Goal: Task Accomplishment & Management: Manage account settings

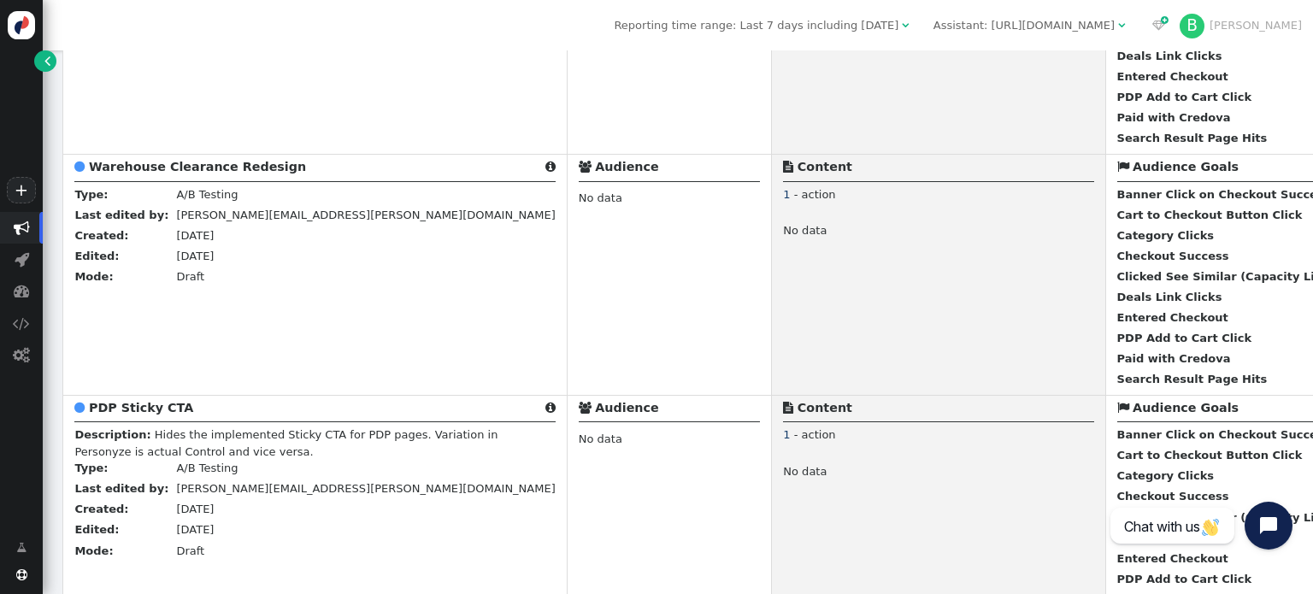
scroll to position [9625, 0]
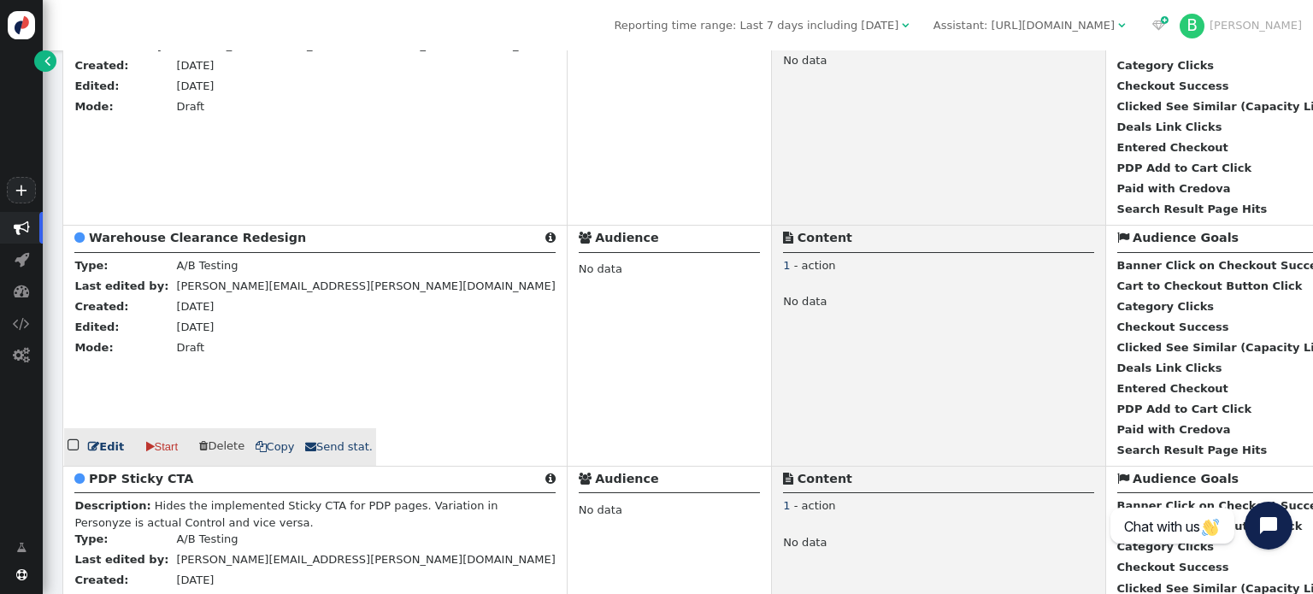
click at [245, 244] on b "Warehouse Clearance Redesign" at bounding box center [197, 238] width 217 height 14
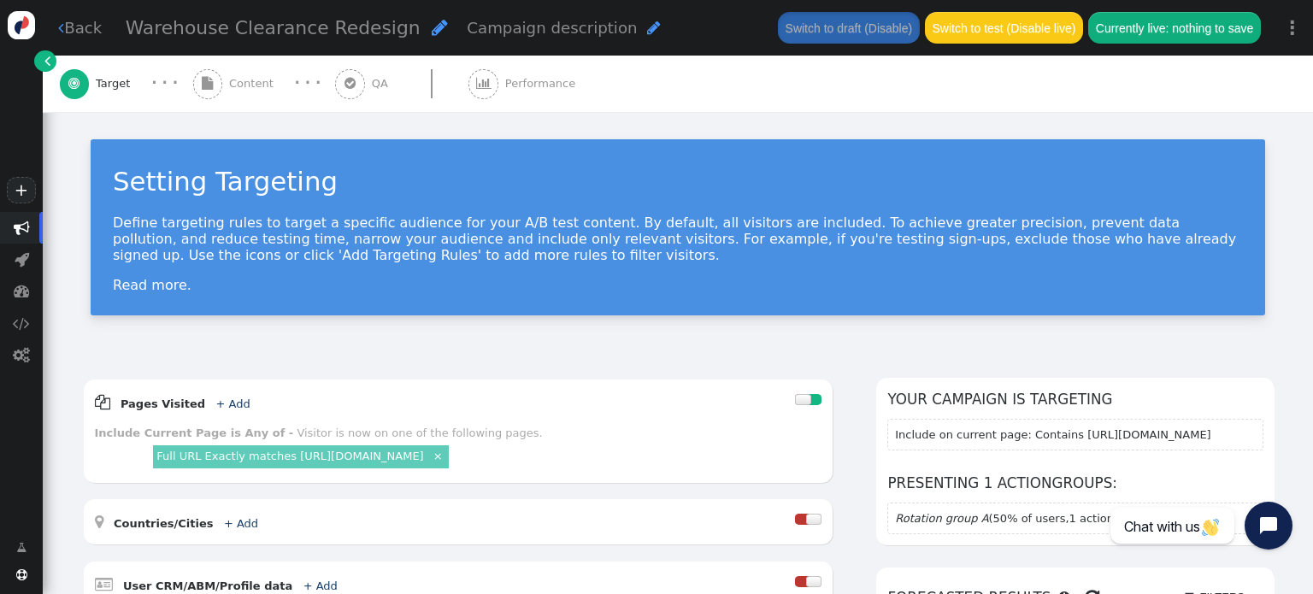
click at [79, 9] on div " Back Warehouse Clearance Redesign  Campaign description  Switch to draft (D…" at bounding box center [678, 28] width 1270 height 56
click at [78, 26] on link " Back" at bounding box center [80, 27] width 44 height 23
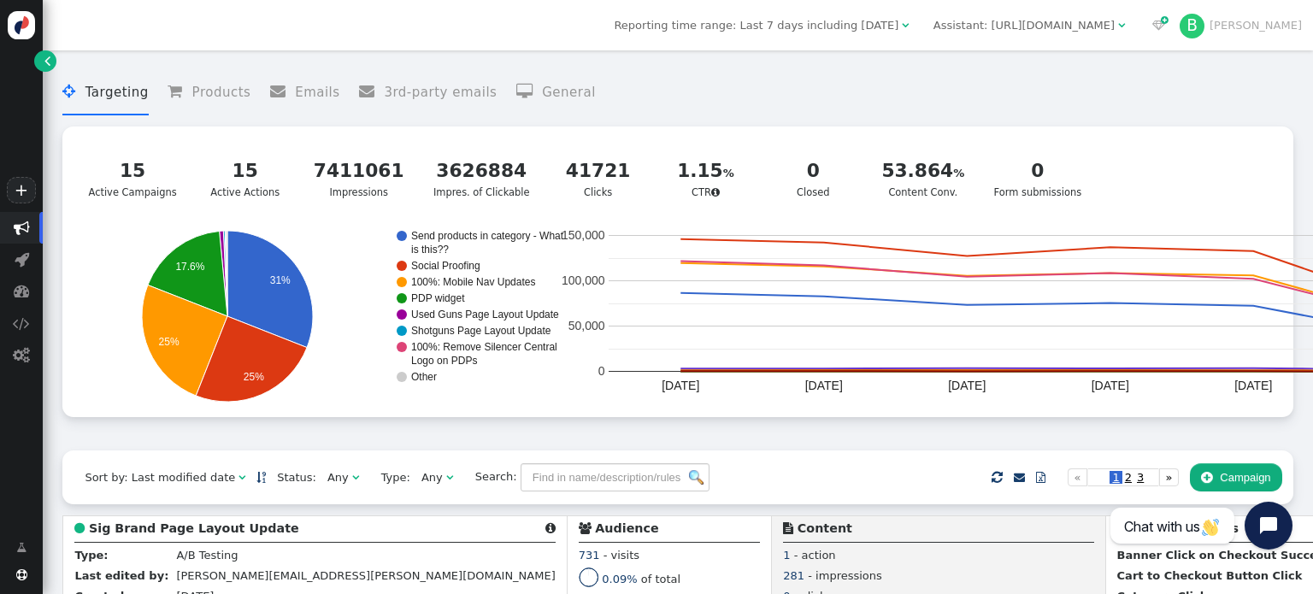
click at [523, 465] on div "Sort by: Last modified date   Status: Any  Type: Any  Search:     Impor…" at bounding box center [677, 476] width 1230 height 53
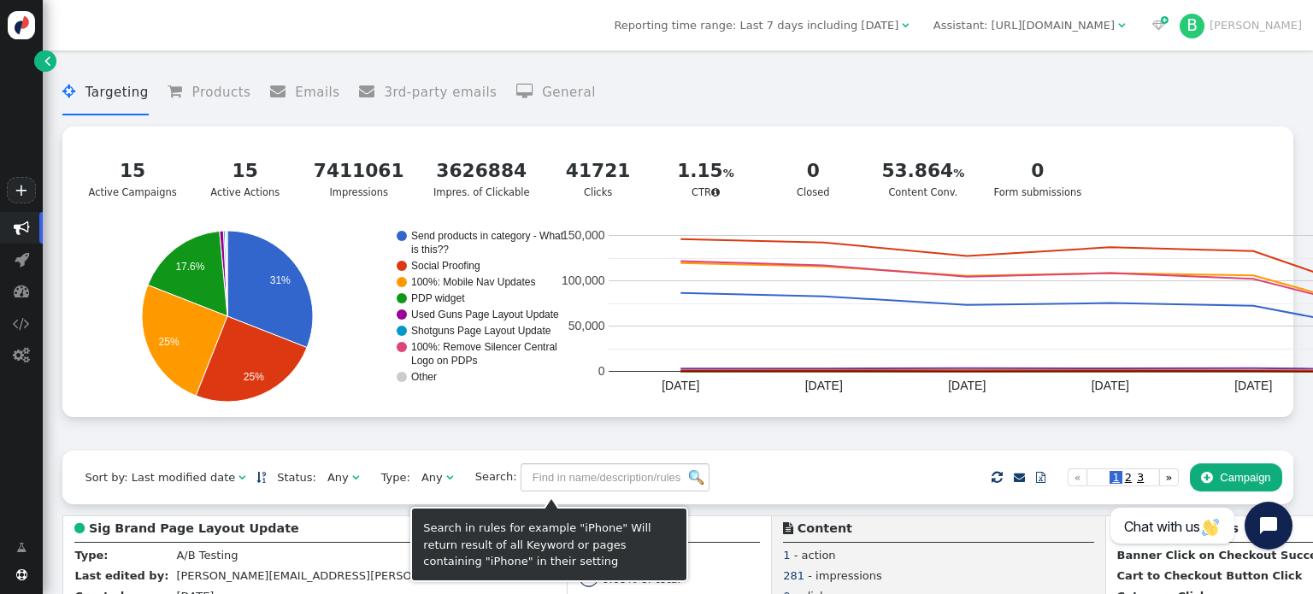
click at [519, 497] on div "Sort by: Last modified date   Status: Any  Type: Any  Search:     Impor…" at bounding box center [677, 476] width 1230 height 53
click at [523, 479] on input "text" at bounding box center [615, 477] width 189 height 29
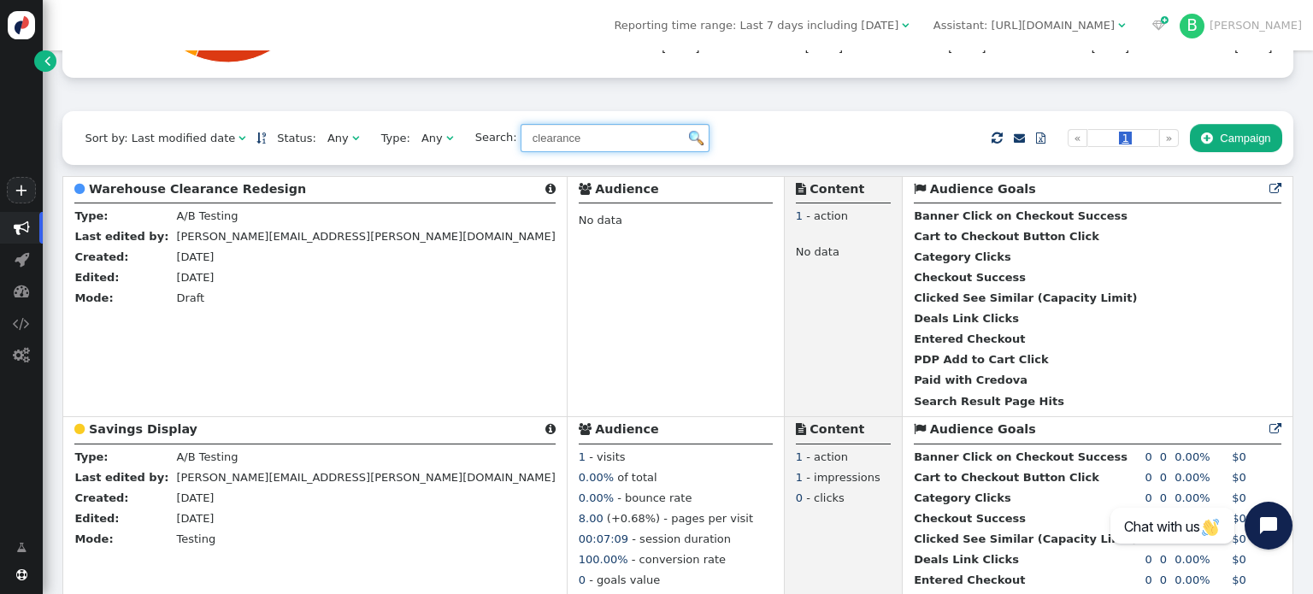
scroll to position [431, 0]
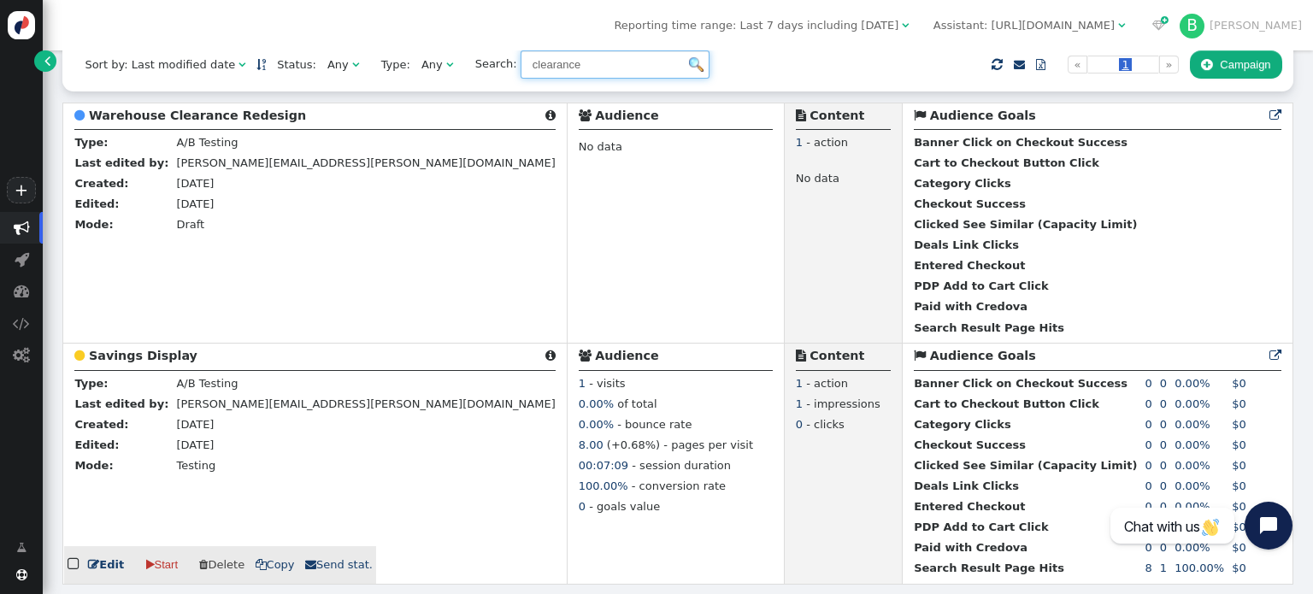
type input "clearance"
click at [168, 349] on b "Savings Display" at bounding box center [143, 356] width 109 height 14
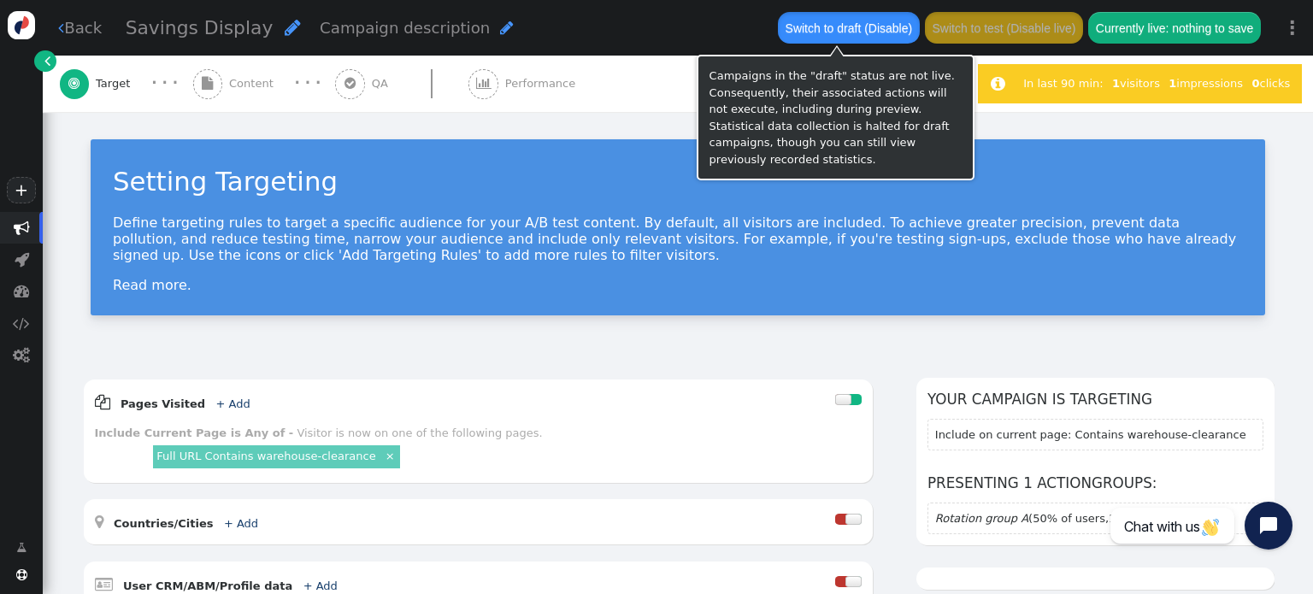
click at [853, 23] on button "Switch to draft (Disable)" at bounding box center [848, 27] width 141 height 31
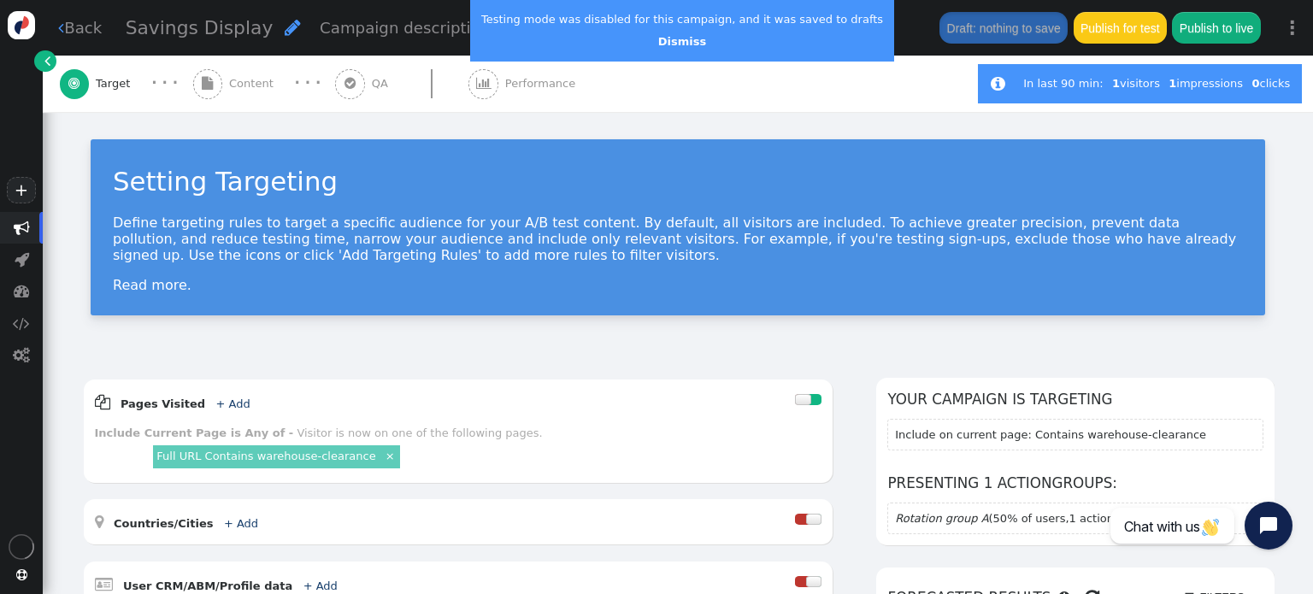
click at [772, 33] on center "Dismiss" at bounding box center [682, 41] width 402 height 17
click at [669, 40] on link "Dismiss" at bounding box center [682, 41] width 48 height 13
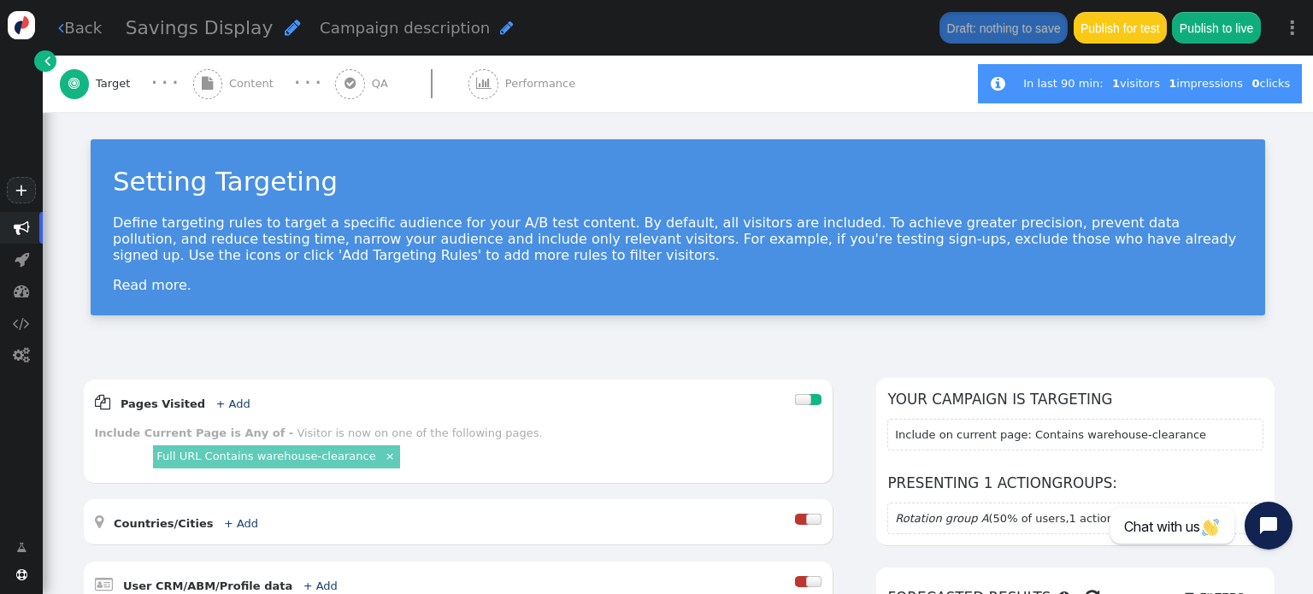
click at [96, 19] on link " Back" at bounding box center [80, 27] width 44 height 23
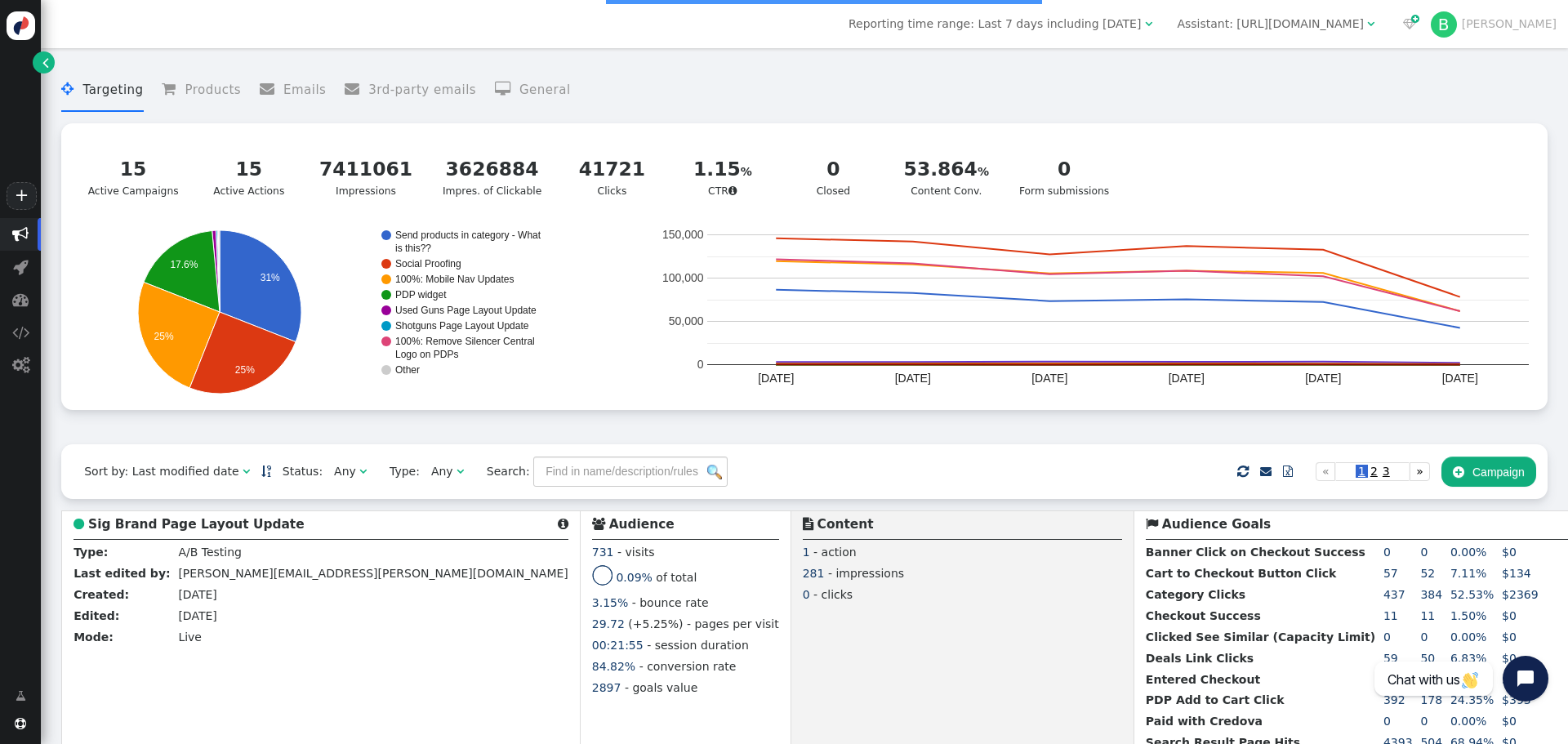
click at [700, 66] on div " Targeting  Products  Emails  3rd-party emails  General ? Active Campaigns…" at bounding box center [805, 250] width 1487 height 387
